Goal: Complete application form

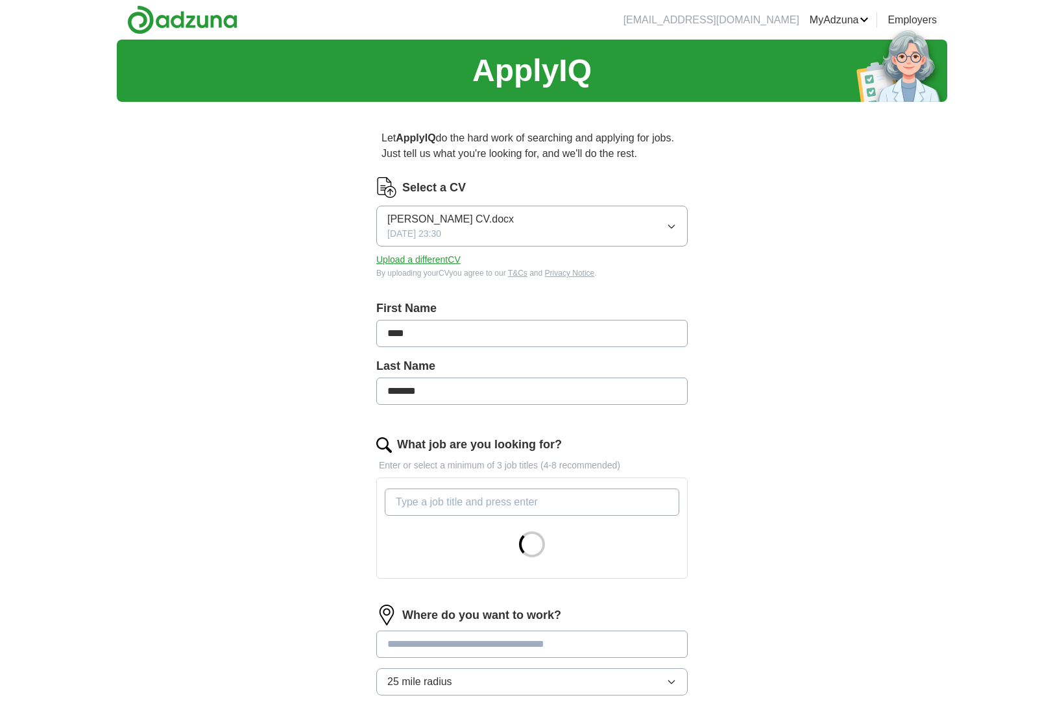
click at [449, 261] on button "Upload a different CV" at bounding box center [418, 260] width 84 height 14
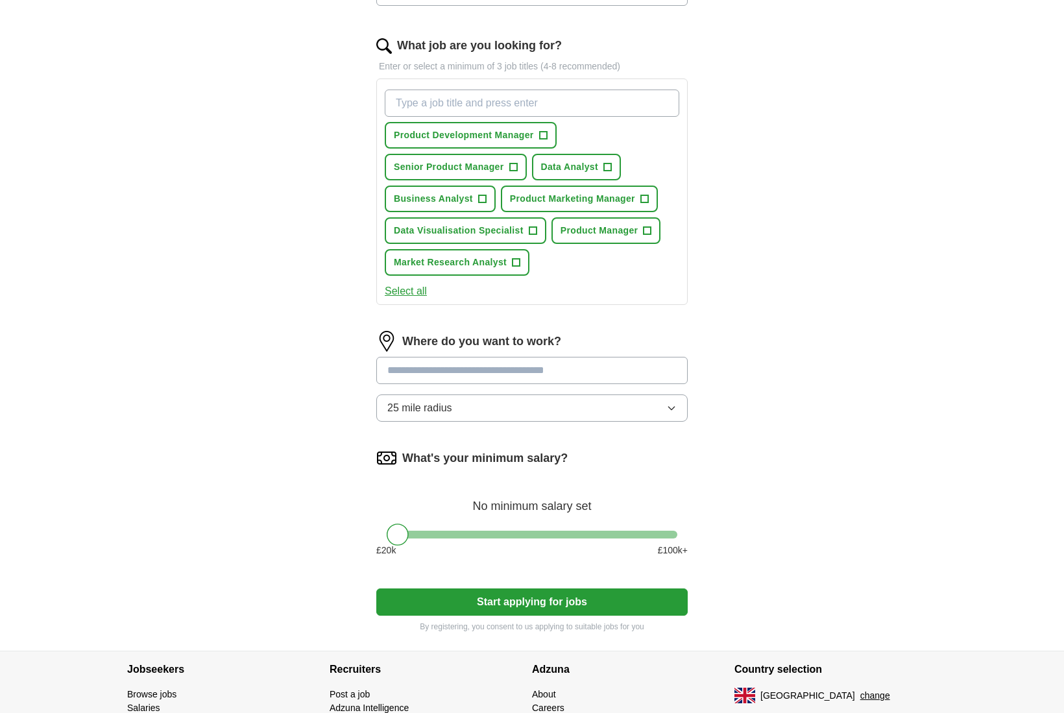
scroll to position [368, 0]
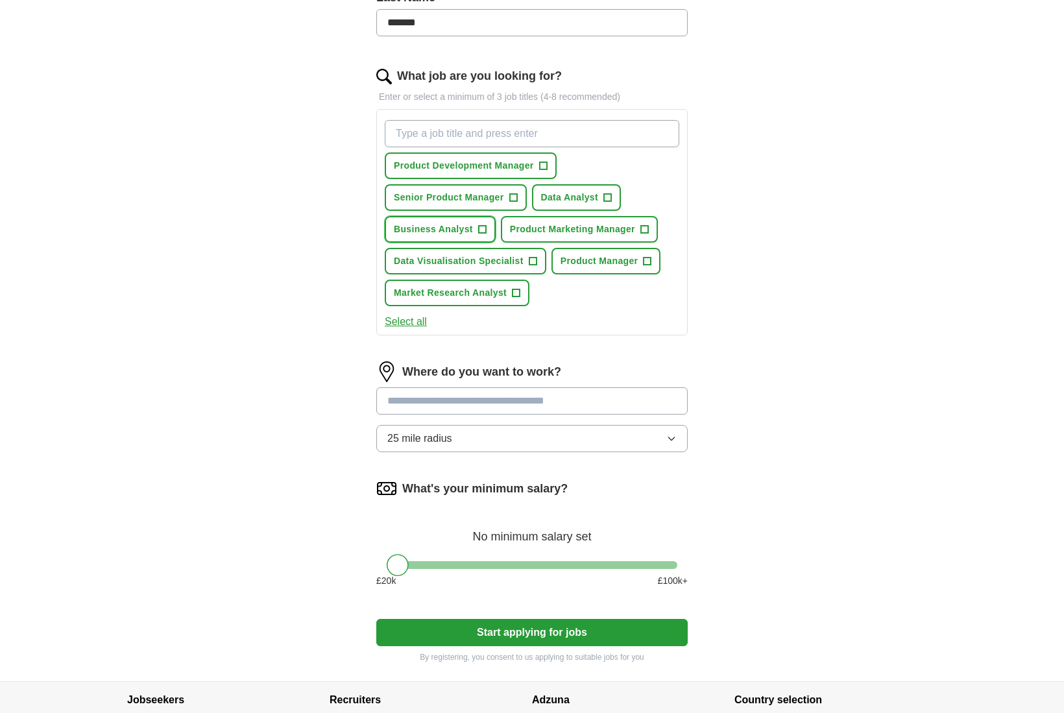
click at [488, 235] on button "Business Analyst +" at bounding box center [440, 229] width 111 height 27
click at [608, 195] on span "+" at bounding box center [608, 198] width 8 height 10
click at [645, 259] on span "+" at bounding box center [647, 261] width 8 height 10
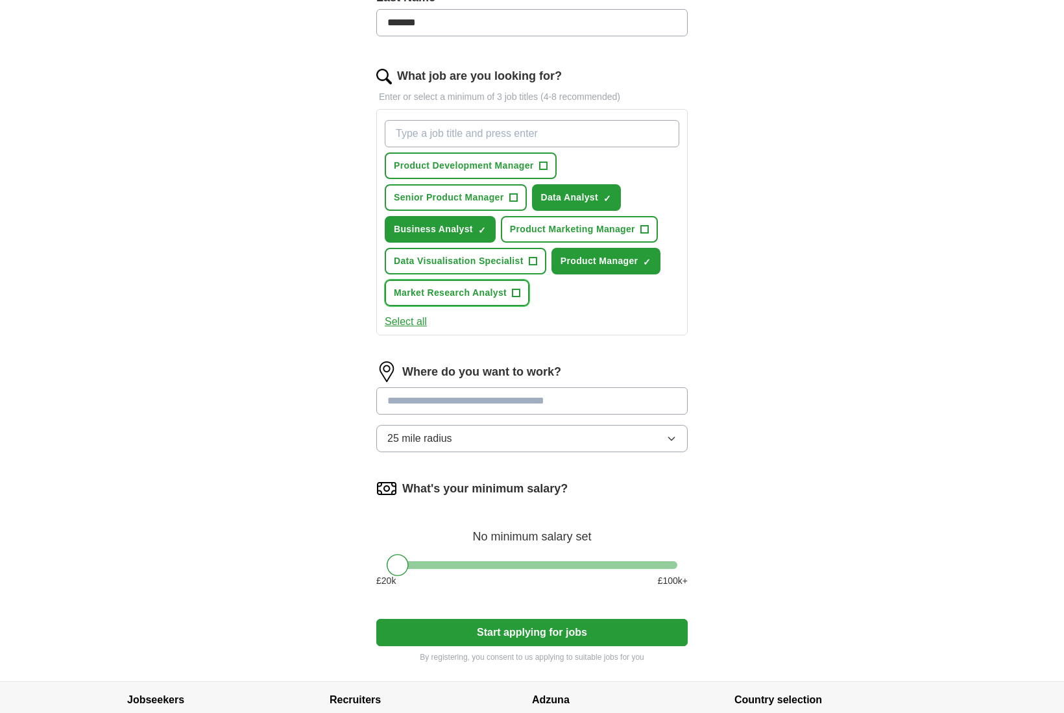
click at [512, 293] on span "+" at bounding box center [516, 293] width 8 height 10
click at [645, 228] on span "+" at bounding box center [644, 229] width 8 height 10
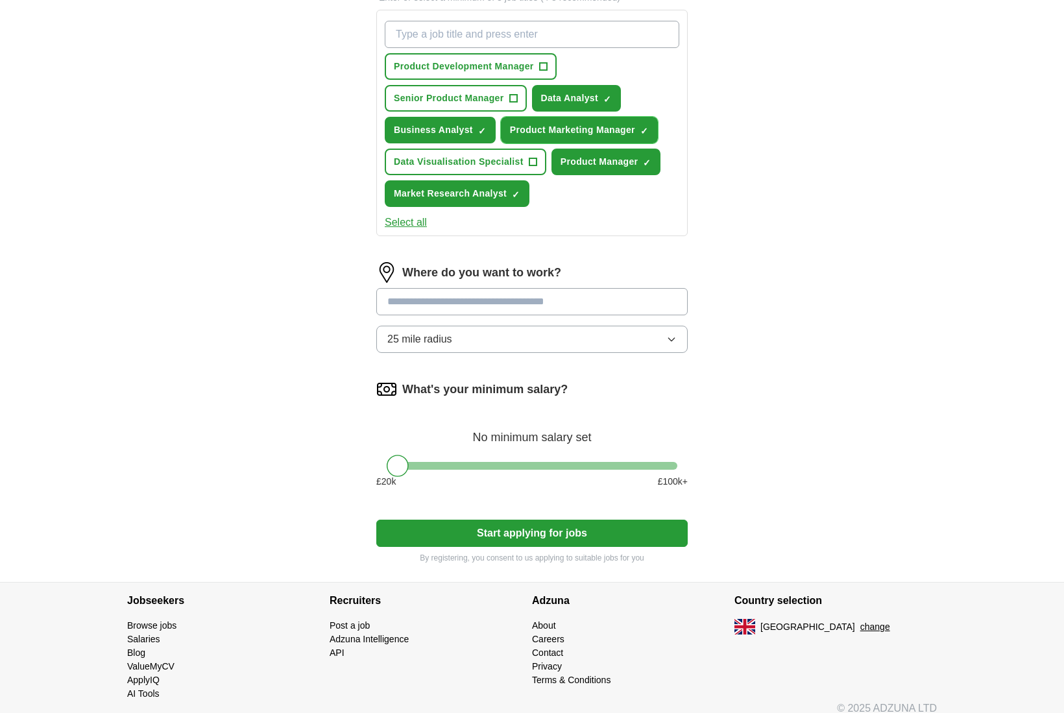
scroll to position [481, 0]
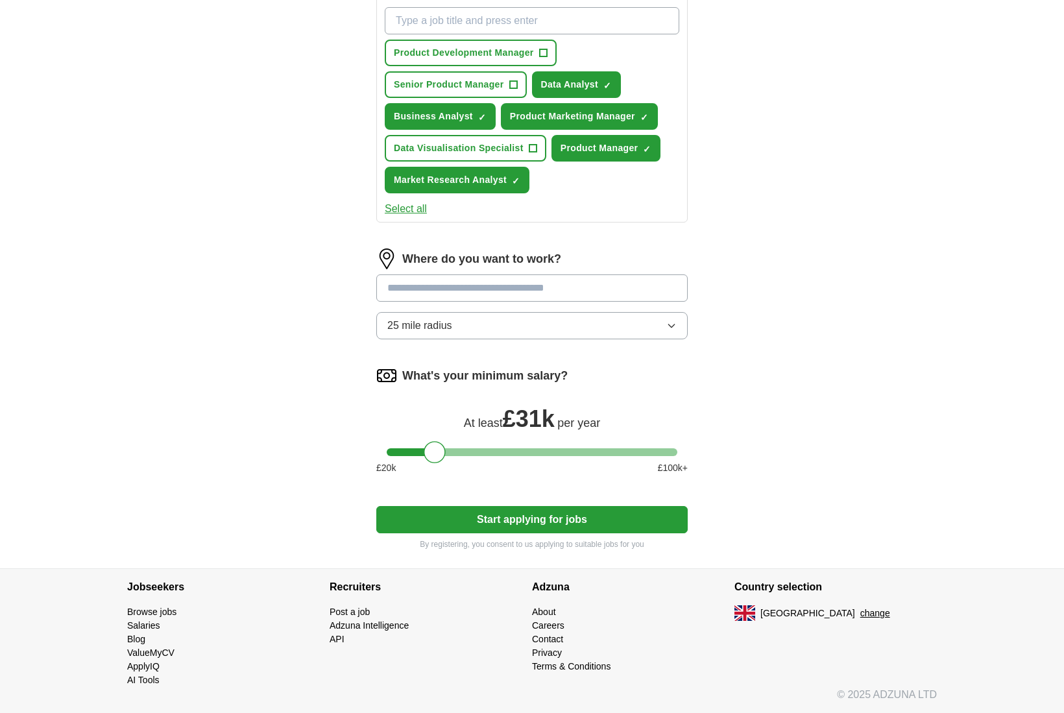
drag, startPoint x: 403, startPoint y: 455, endPoint x: 440, endPoint y: 460, distance: 37.3
click at [440, 460] on div at bounding box center [435, 452] width 22 height 22
click at [498, 523] on button "Start applying for jobs" at bounding box center [531, 519] width 311 height 27
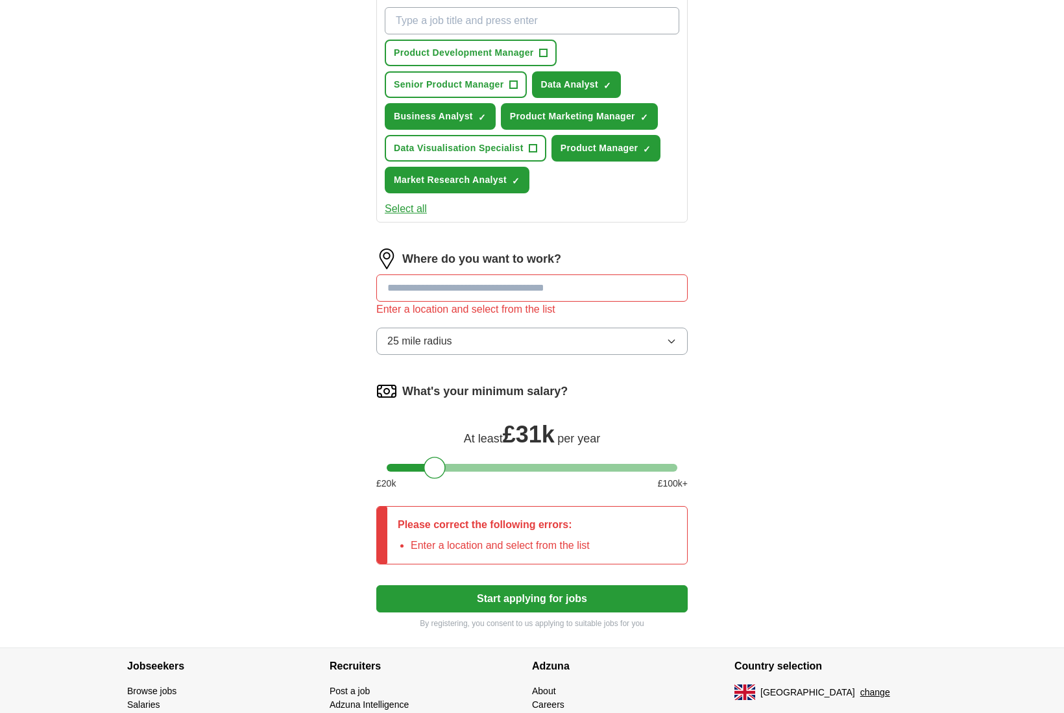
click at [534, 296] on input at bounding box center [531, 287] width 311 height 27
type input "*****"
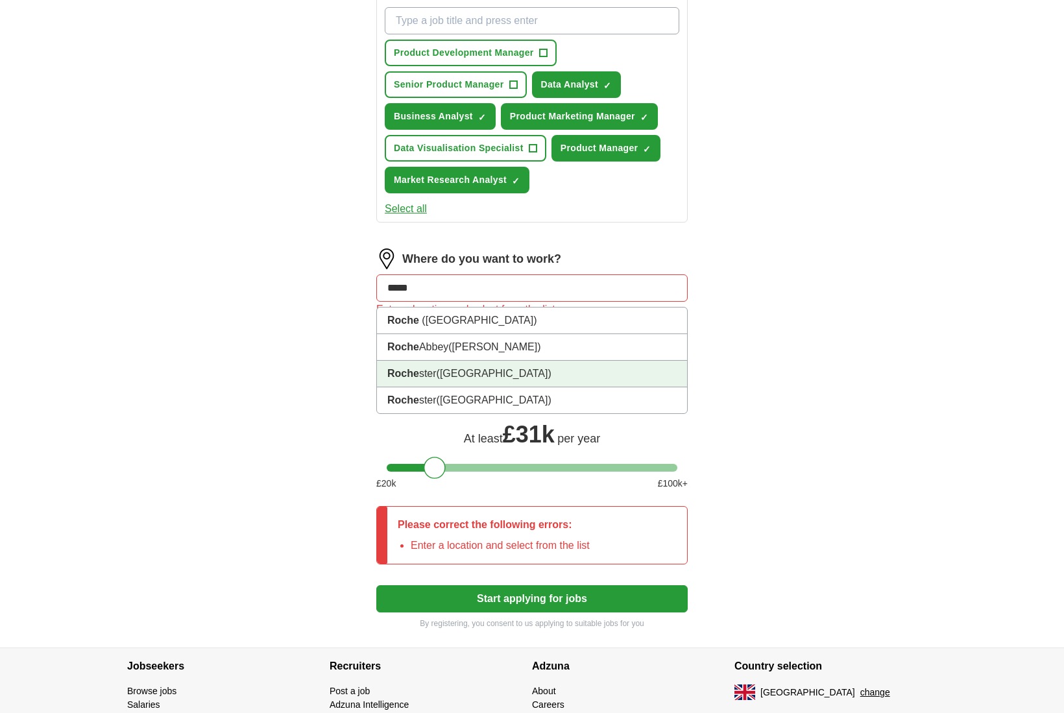
click at [487, 371] on li "Roche ster (Kent)" at bounding box center [532, 374] width 310 height 27
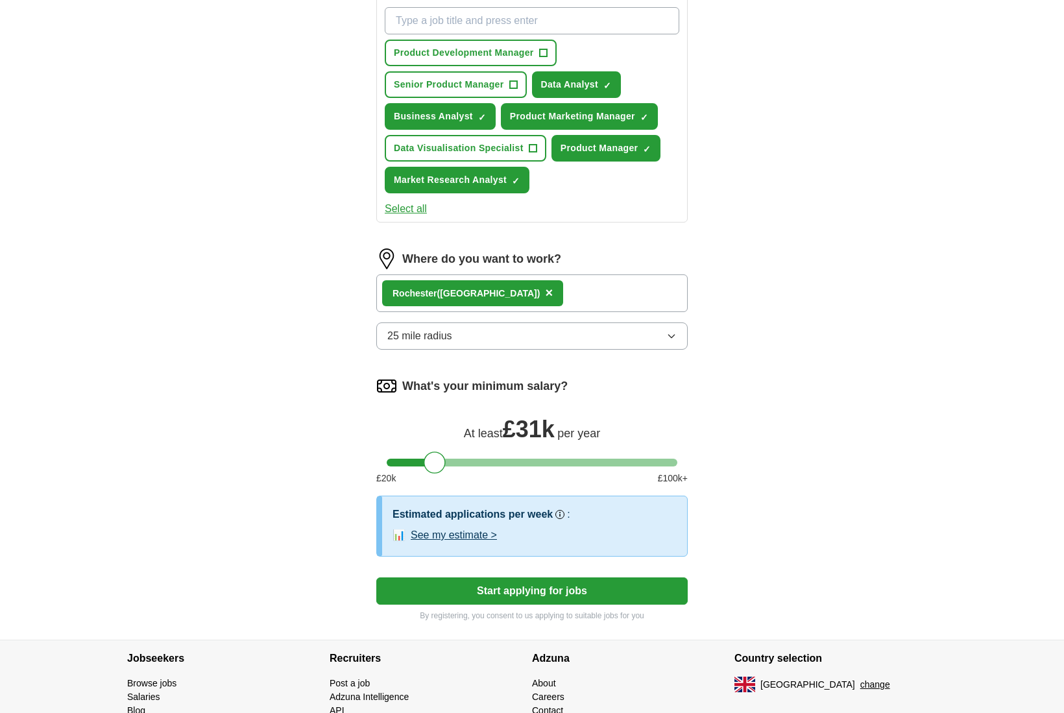
click at [469, 535] on button "See my estimate >" at bounding box center [454, 535] width 86 height 16
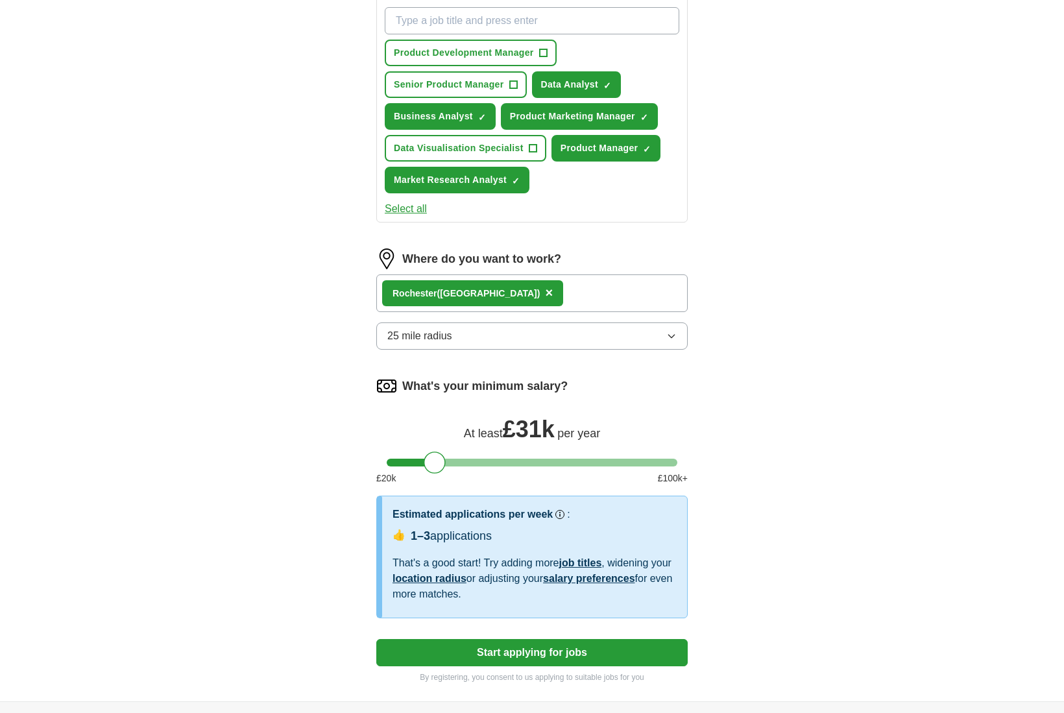
click at [570, 654] on button "Start applying for jobs" at bounding box center [531, 652] width 311 height 27
select select "**"
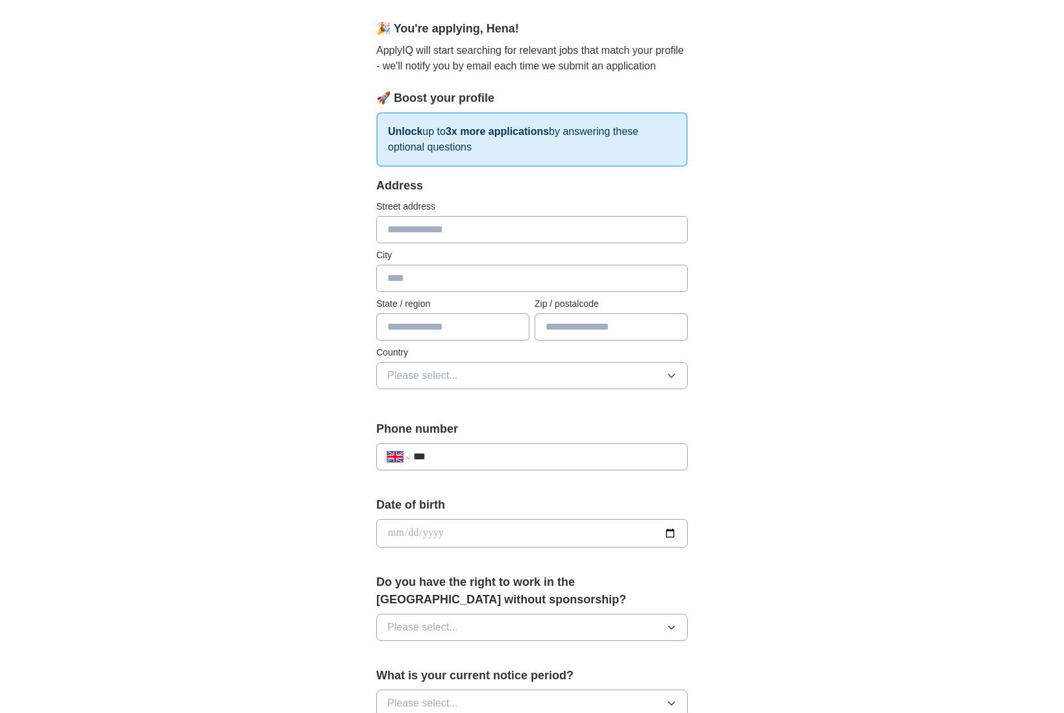
scroll to position [0, 0]
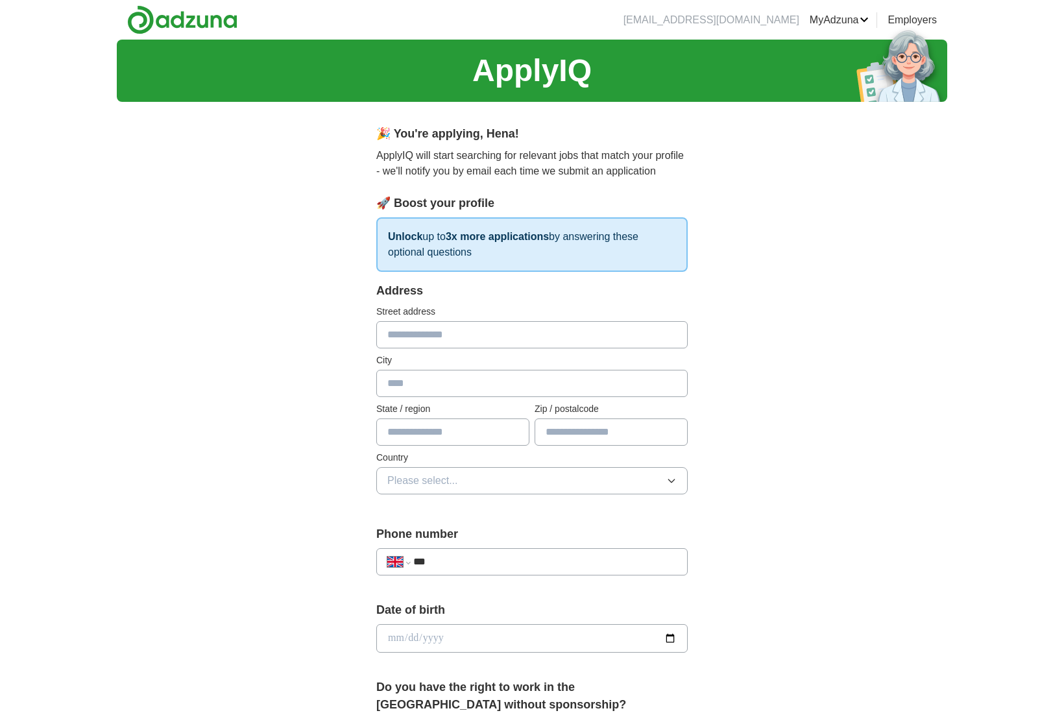
click at [470, 337] on input "text" at bounding box center [531, 334] width 311 height 27
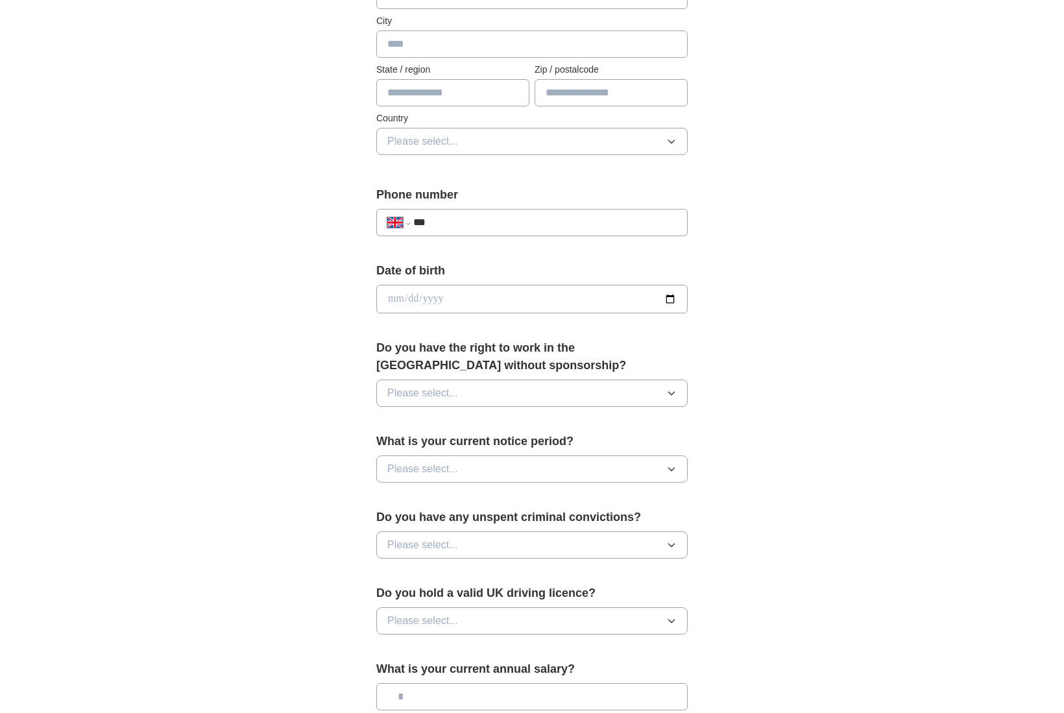
scroll to position [334, 0]
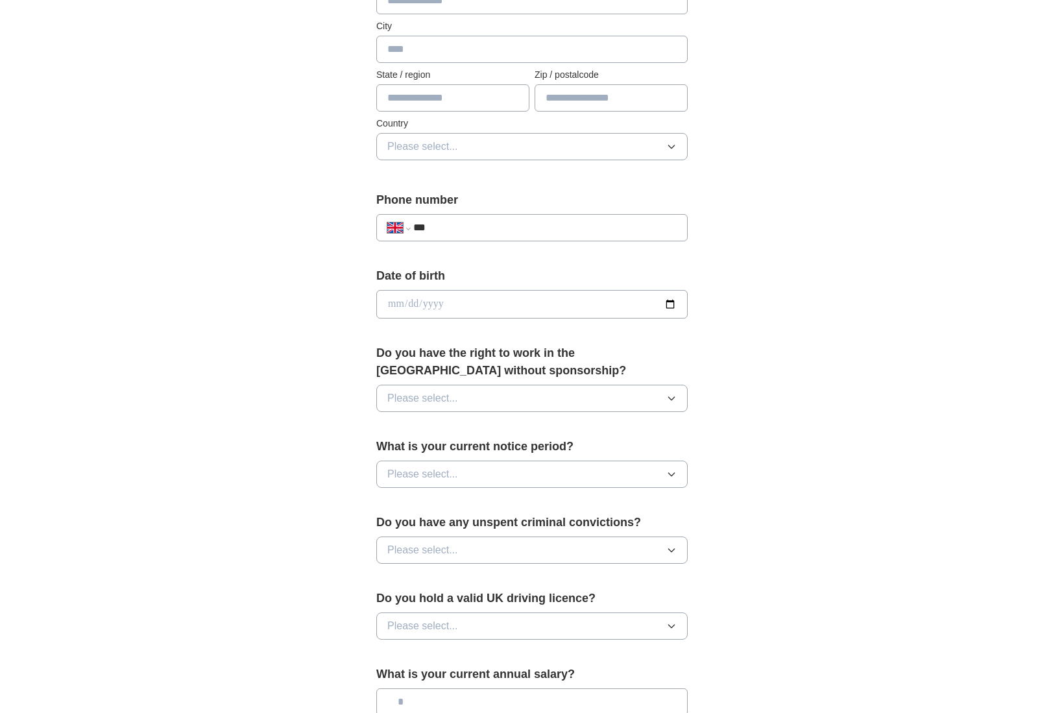
click at [566, 404] on button "Please select..." at bounding box center [531, 398] width 311 height 27
click at [546, 436] on li "Yes" at bounding box center [532, 428] width 310 height 27
click at [536, 474] on button "Please select..." at bounding box center [531, 474] width 311 height 27
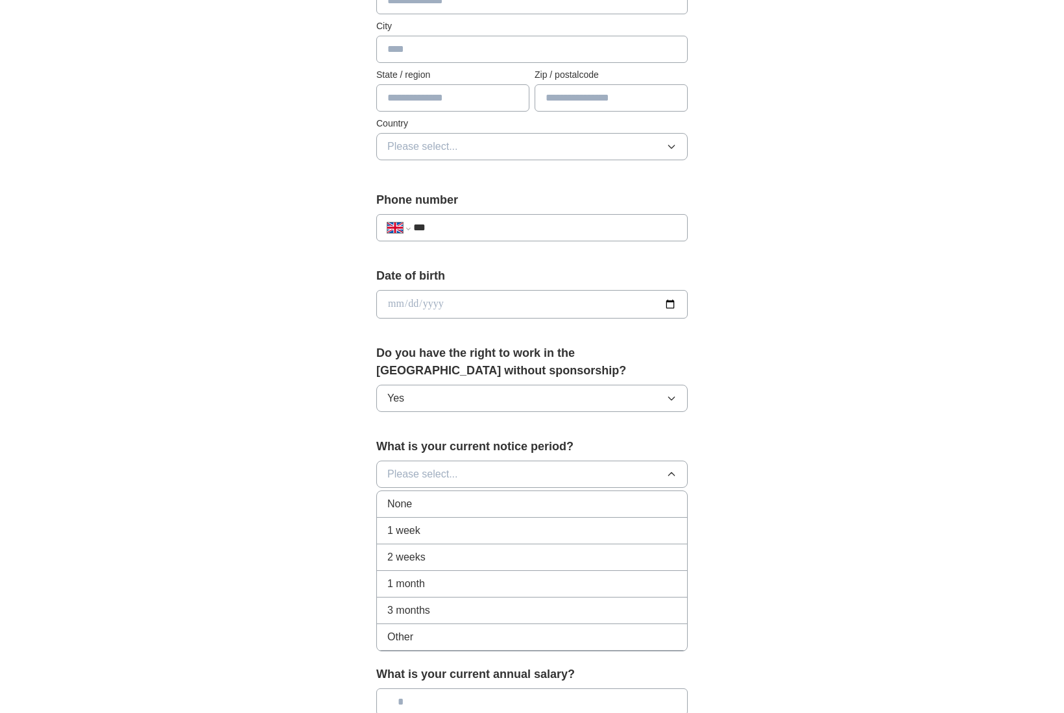
click at [504, 587] on div "1 month" at bounding box center [531, 584] width 289 height 16
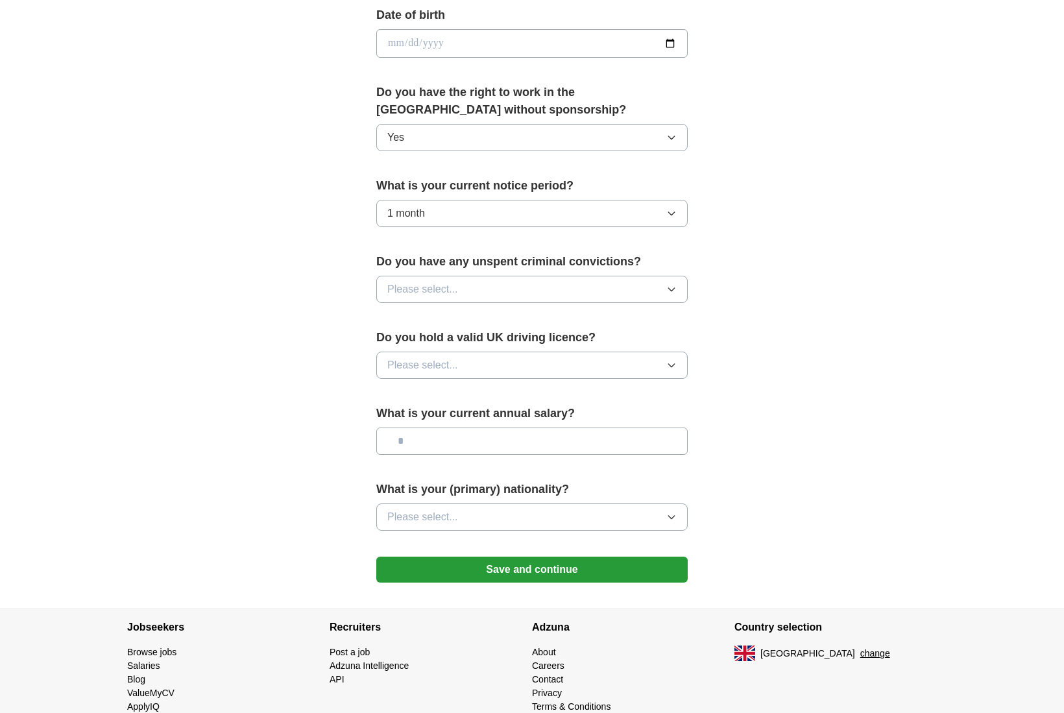
scroll to position [578, 0]
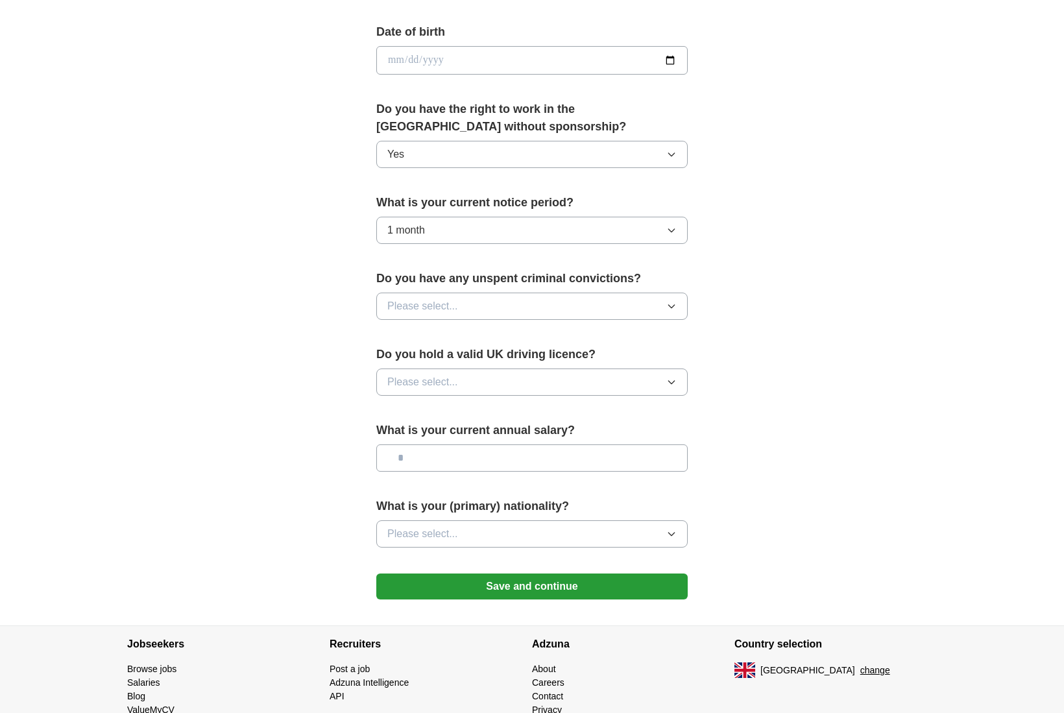
click at [574, 308] on button "Please select..." at bounding box center [531, 306] width 311 height 27
click at [546, 374] on li "No" at bounding box center [532, 363] width 310 height 27
click at [563, 388] on button "Please select..." at bounding box center [531, 381] width 311 height 27
click at [551, 409] on div "Yes" at bounding box center [531, 412] width 289 height 16
click at [542, 459] on input "text" at bounding box center [531, 457] width 311 height 27
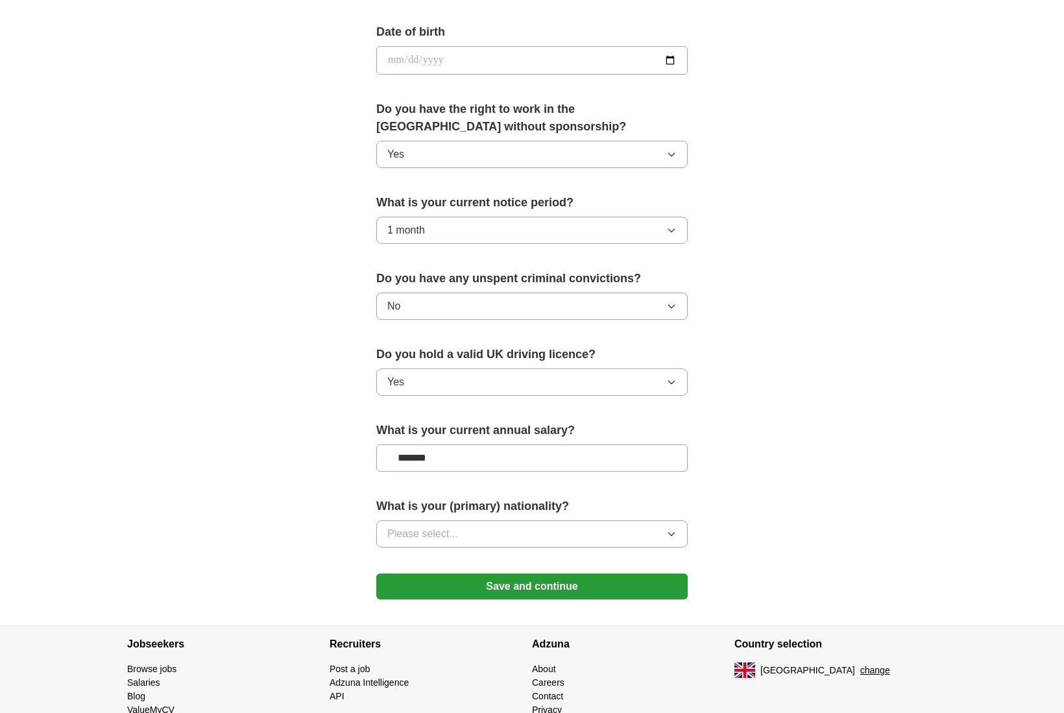
type input "*******"
click at [540, 533] on button "Please select..." at bounding box center [531, 533] width 311 height 27
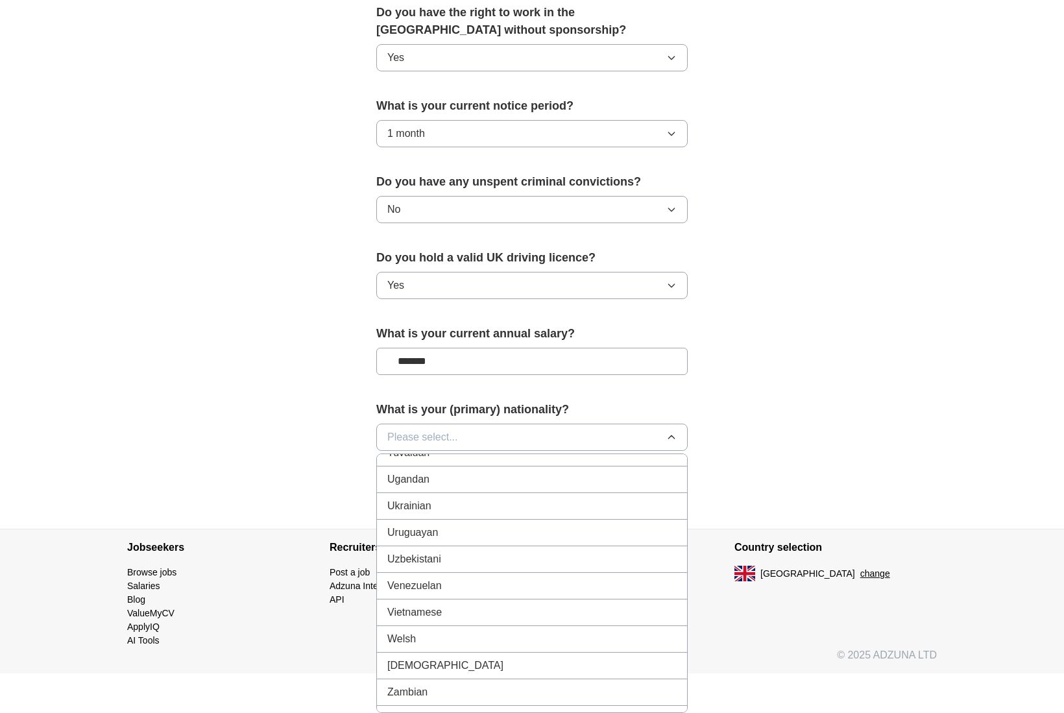
scroll to position [4849, 0]
click at [515, 515] on div "Ukrainian" at bounding box center [531, 511] width 289 height 16
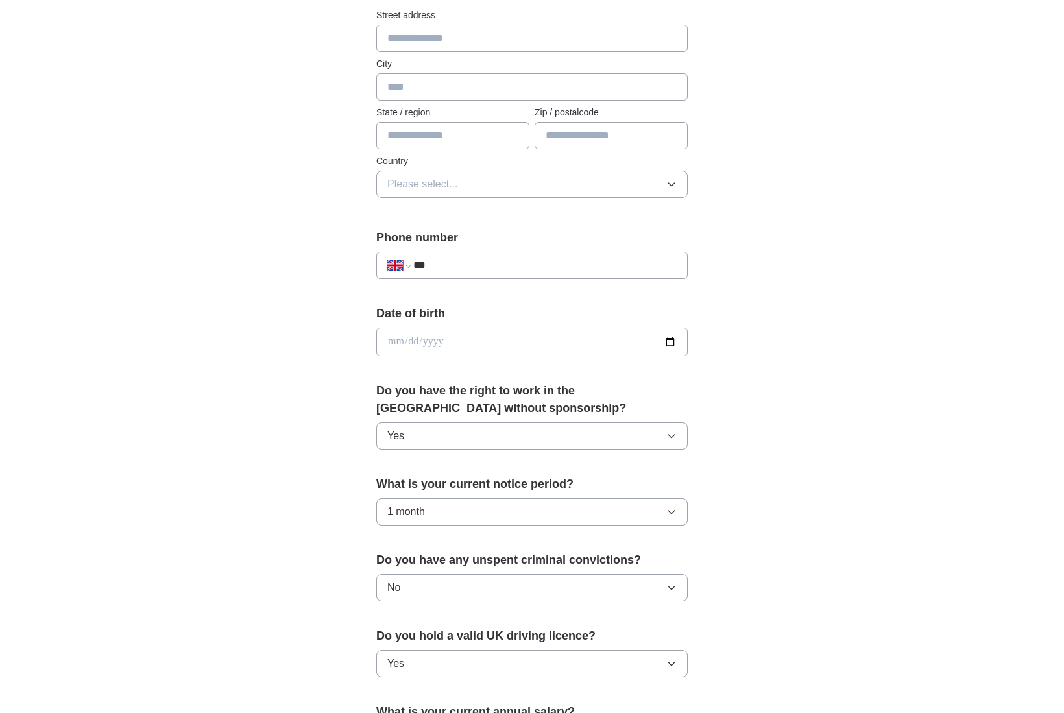
scroll to position [200, 0]
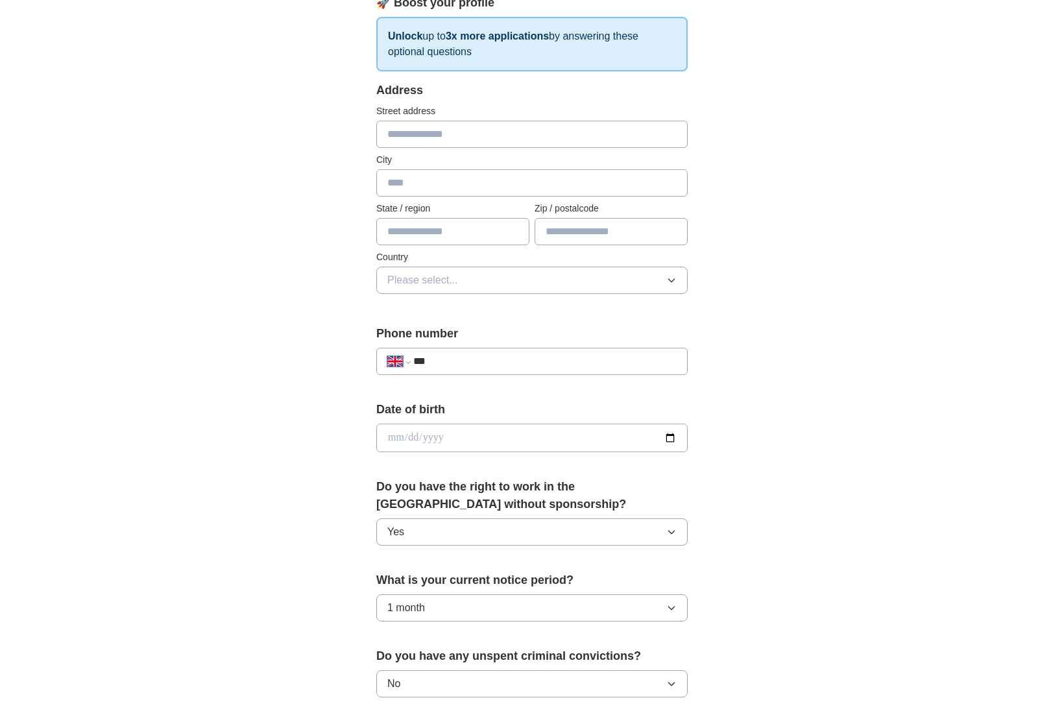
click at [551, 435] on input "date" at bounding box center [531, 438] width 311 height 29
type input "**********"
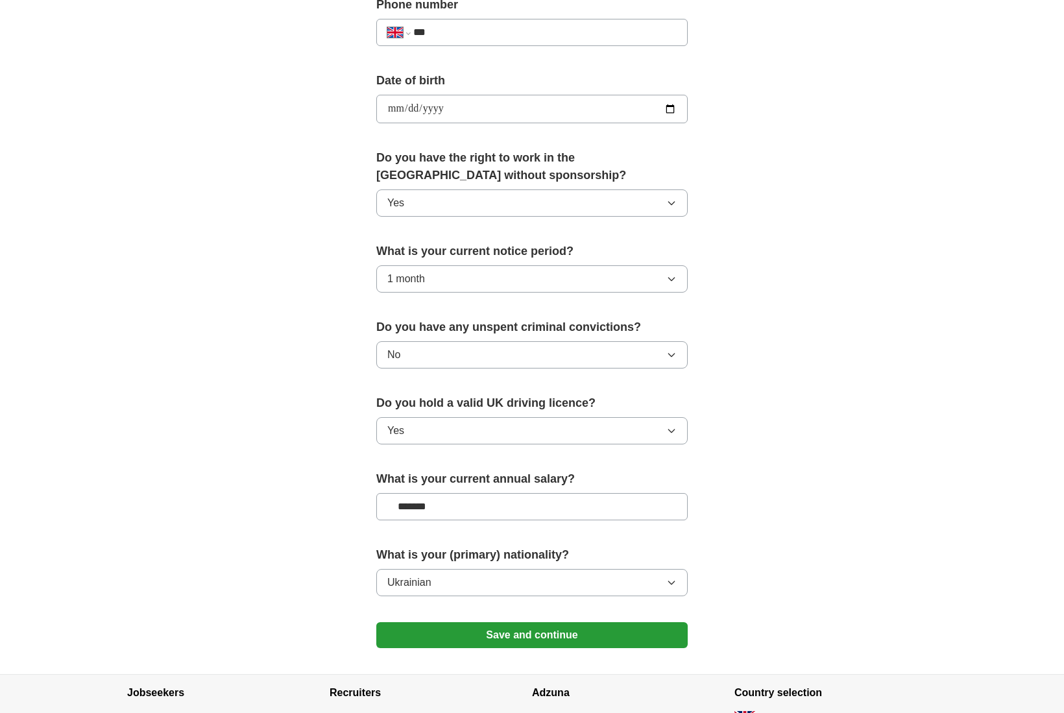
scroll to position [635, 0]
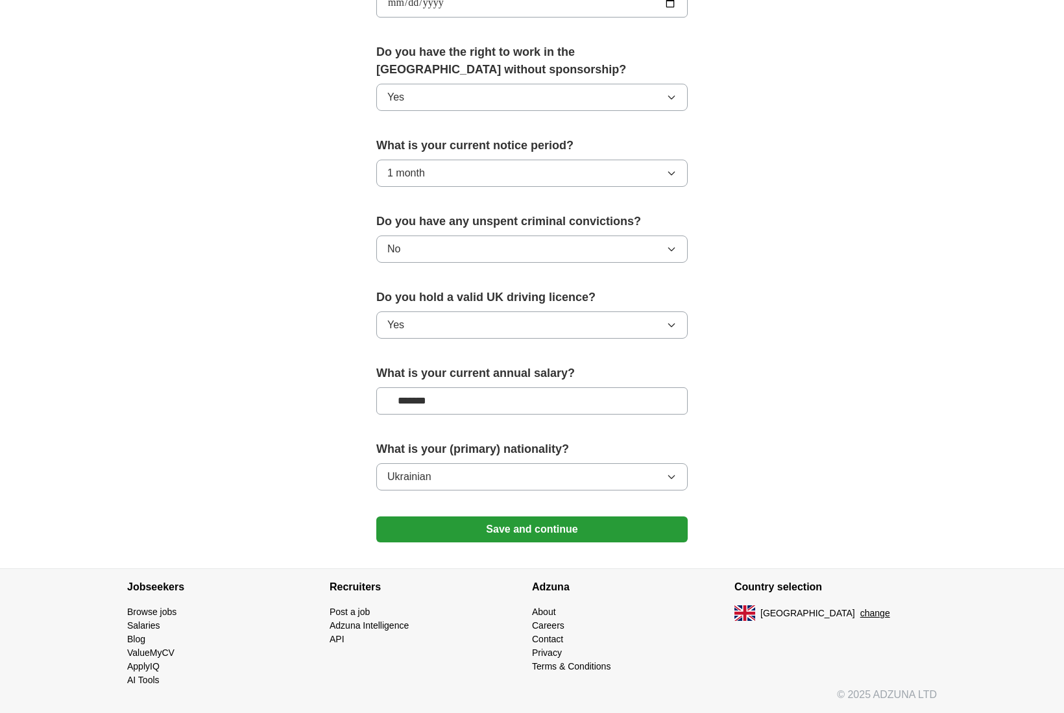
click at [581, 522] on button "Save and continue" at bounding box center [531, 529] width 311 height 26
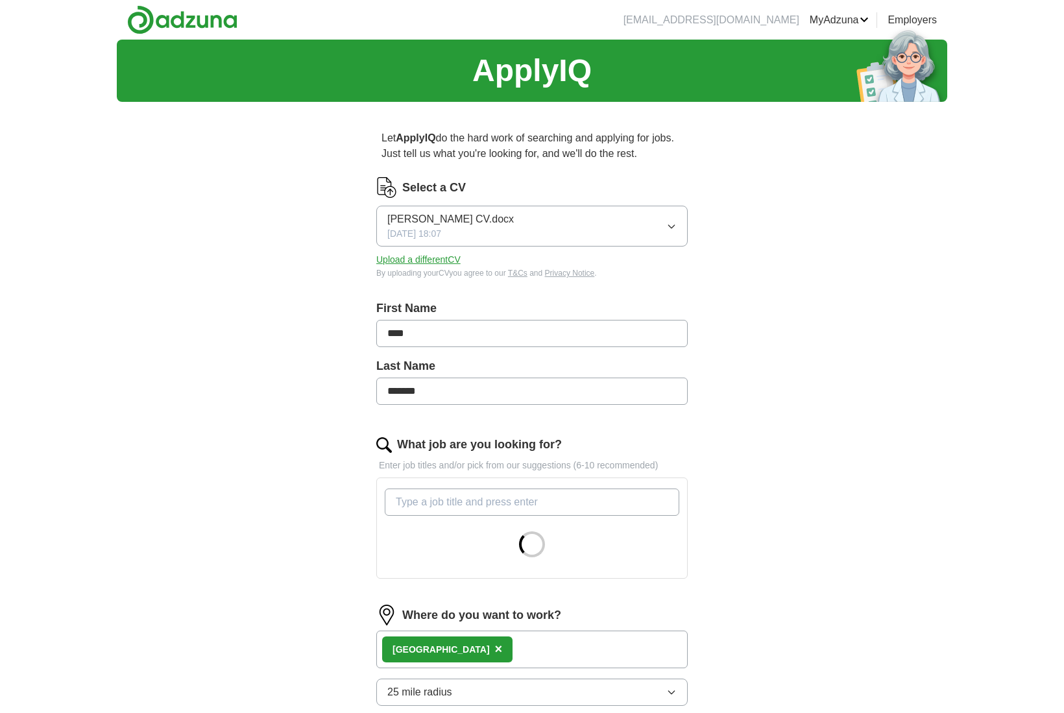
scroll to position [392, 0]
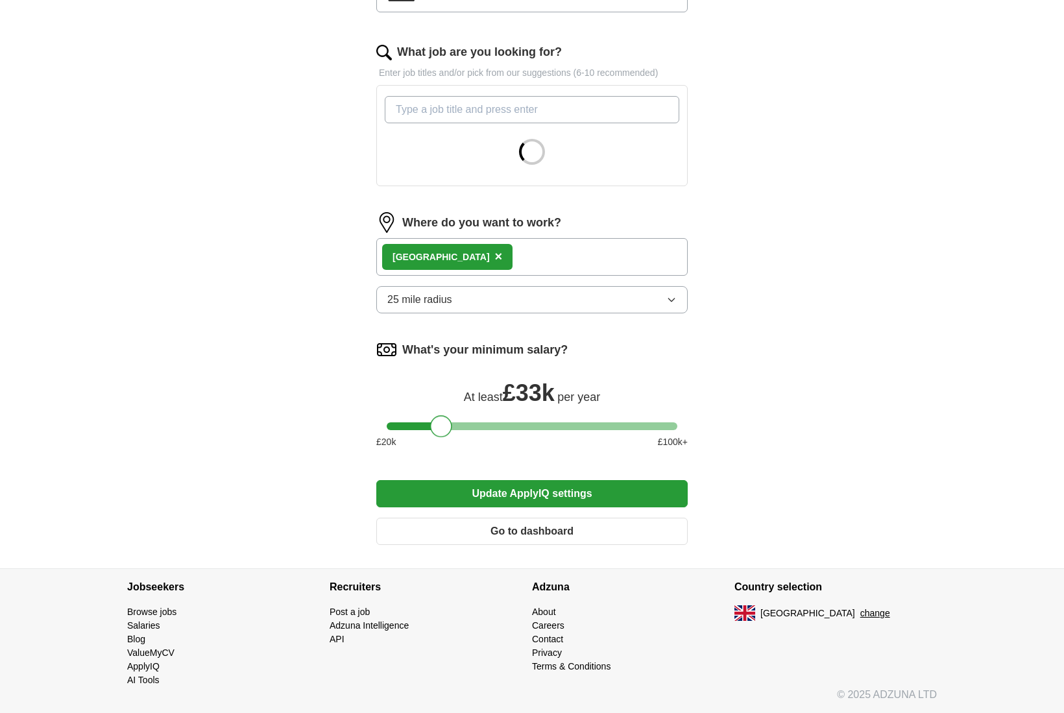
drag, startPoint x: 436, startPoint y: 427, endPoint x: 442, endPoint y: 427, distance: 6.5
click at [443, 427] on div at bounding box center [441, 426] width 22 height 22
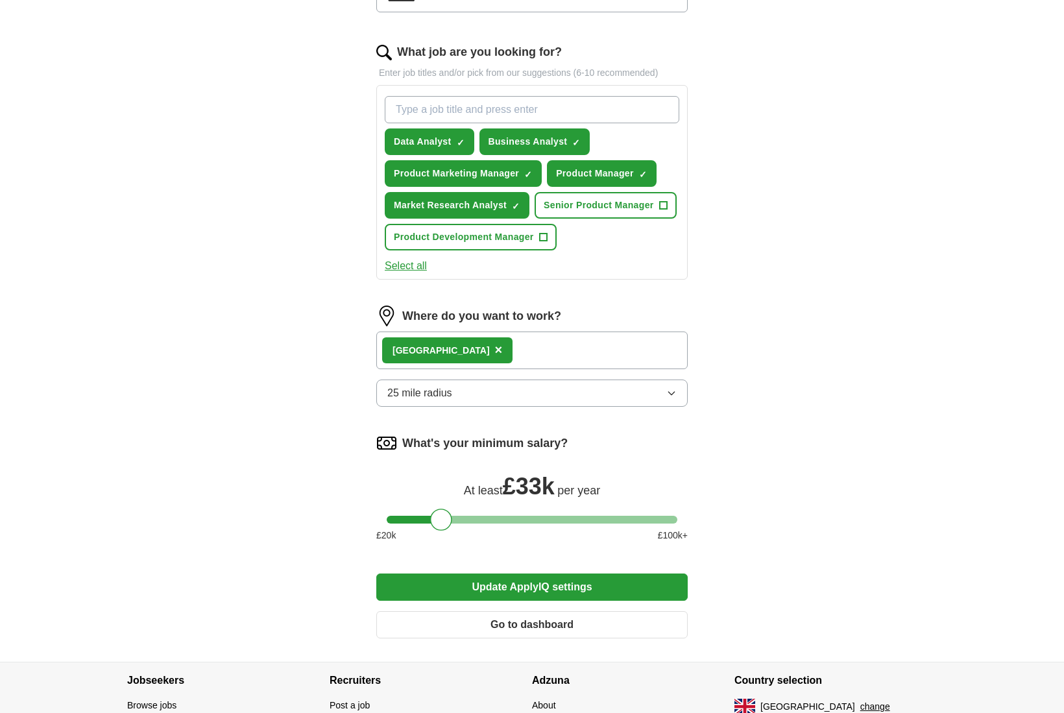
click at [521, 582] on button "Update ApplyIQ settings" at bounding box center [531, 586] width 311 height 27
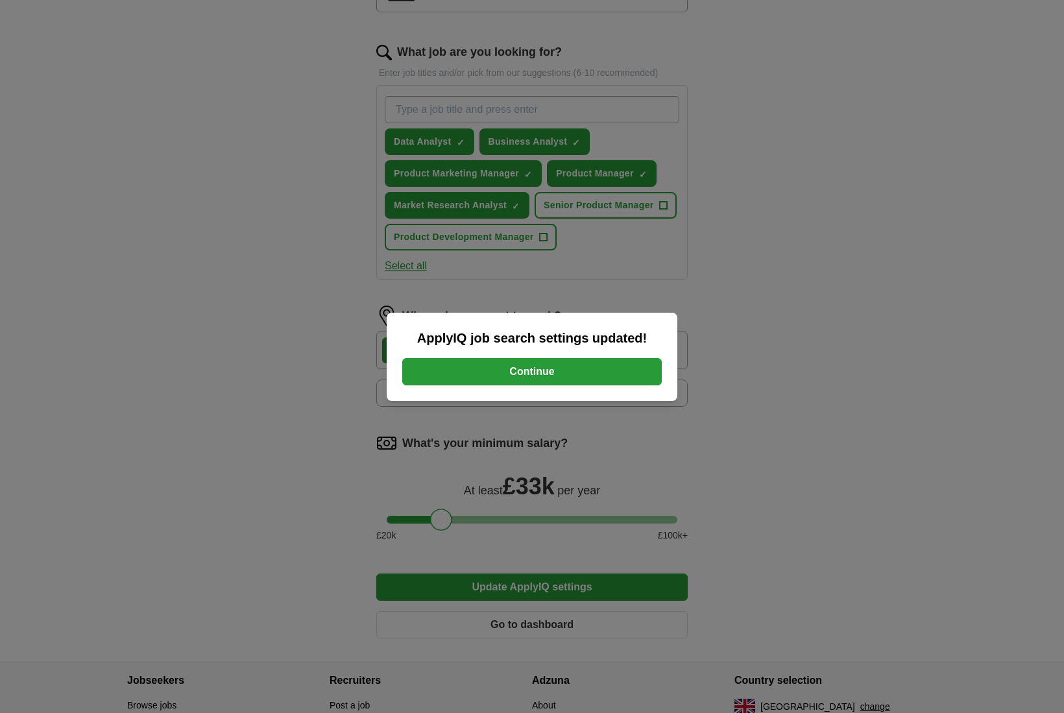
click at [586, 372] on button "Continue" at bounding box center [531, 371] width 259 height 27
